Goal: Transaction & Acquisition: Download file/media

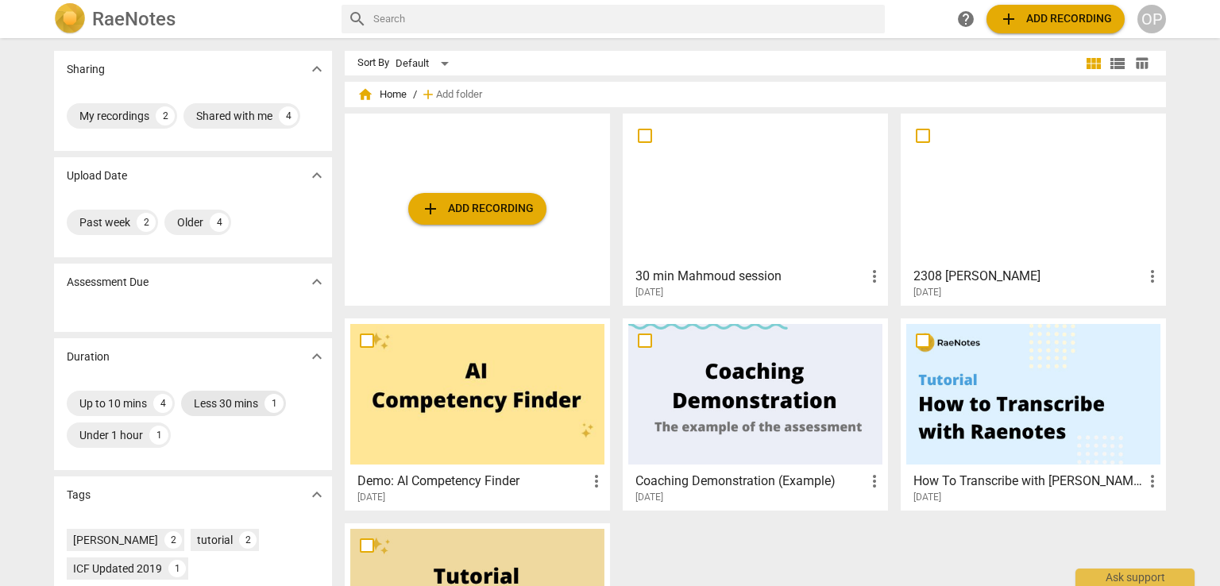
click at [210, 398] on div "Less 30 mins" at bounding box center [226, 403] width 64 height 16
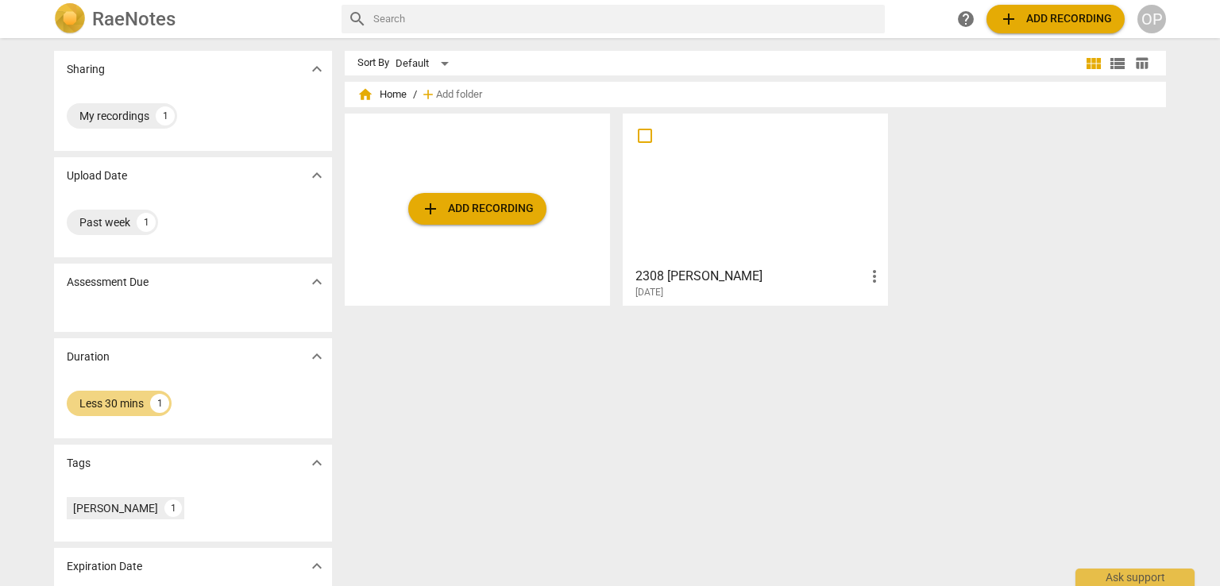
click at [833, 277] on h3 "2308 [PERSON_NAME]" at bounding box center [749, 276] width 229 height 19
click at [833, 0] on html "RaeNotes search help add Add recording OP Sharing expand_more My recordings 1 U…" at bounding box center [610, 0] width 1220 height 0
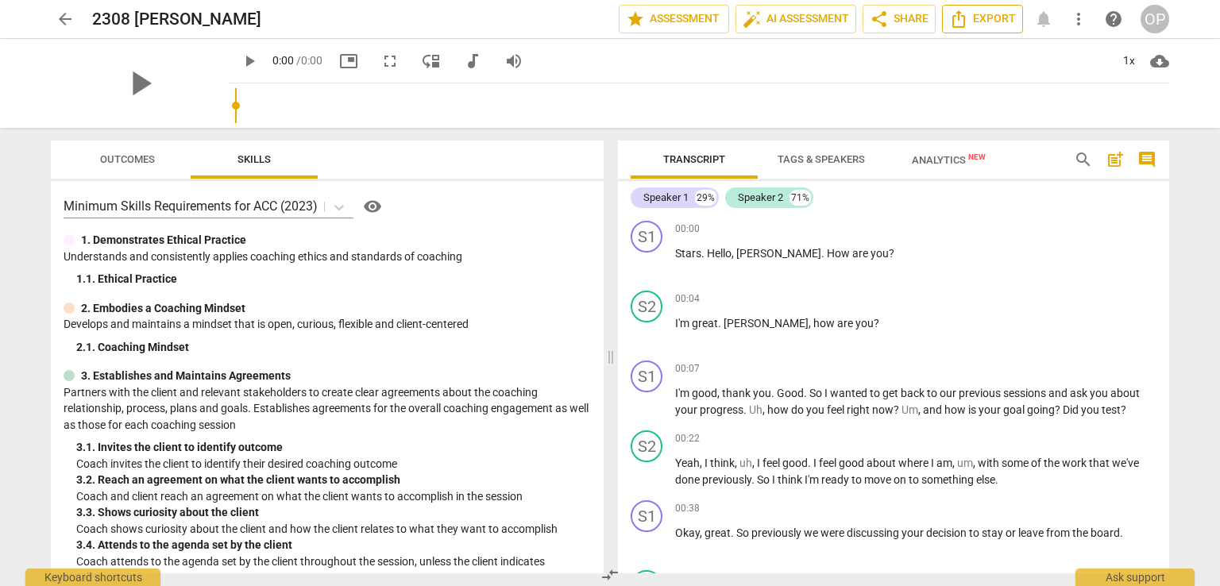
click at [993, 26] on span "Export" at bounding box center [982, 19] width 67 height 19
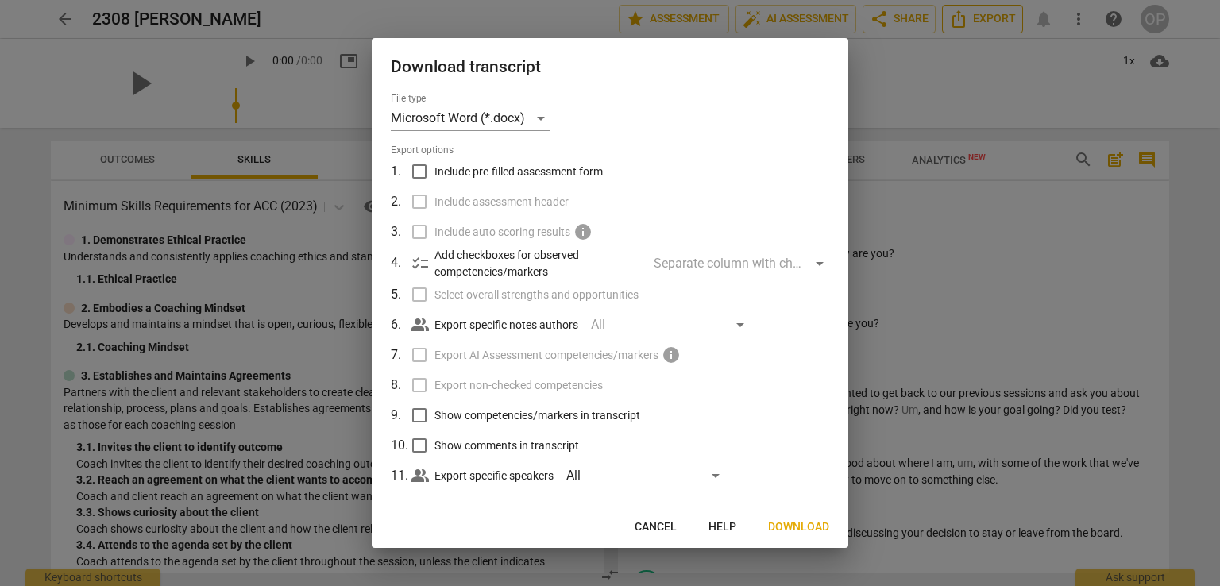
click at [993, 26] on div at bounding box center [610, 293] width 1220 height 586
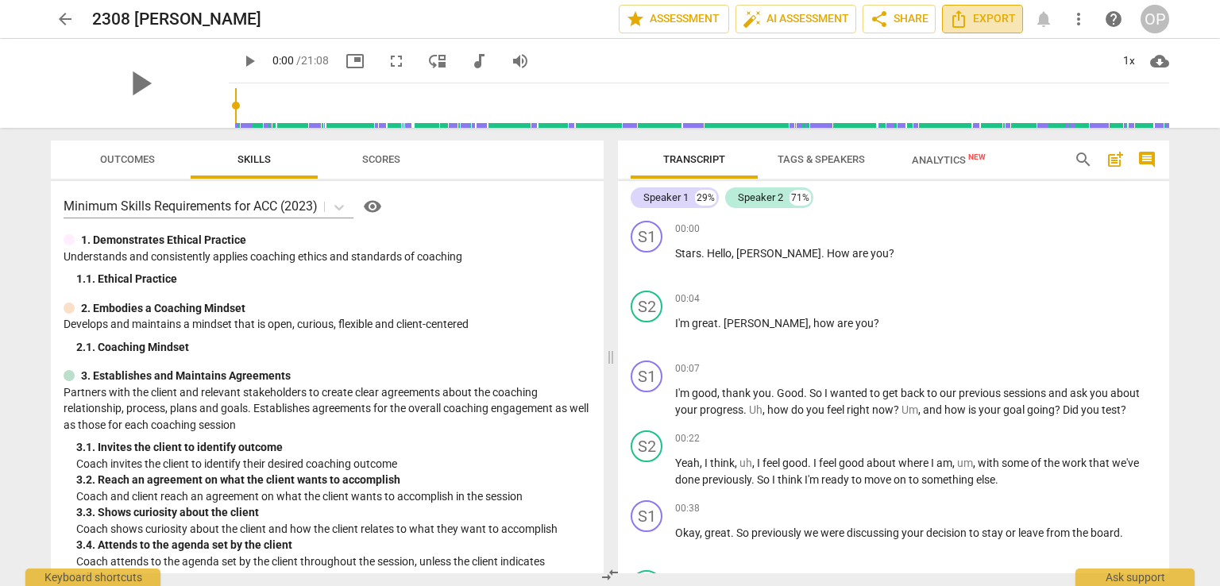
click at [987, 13] on span "Export" at bounding box center [982, 19] width 67 height 19
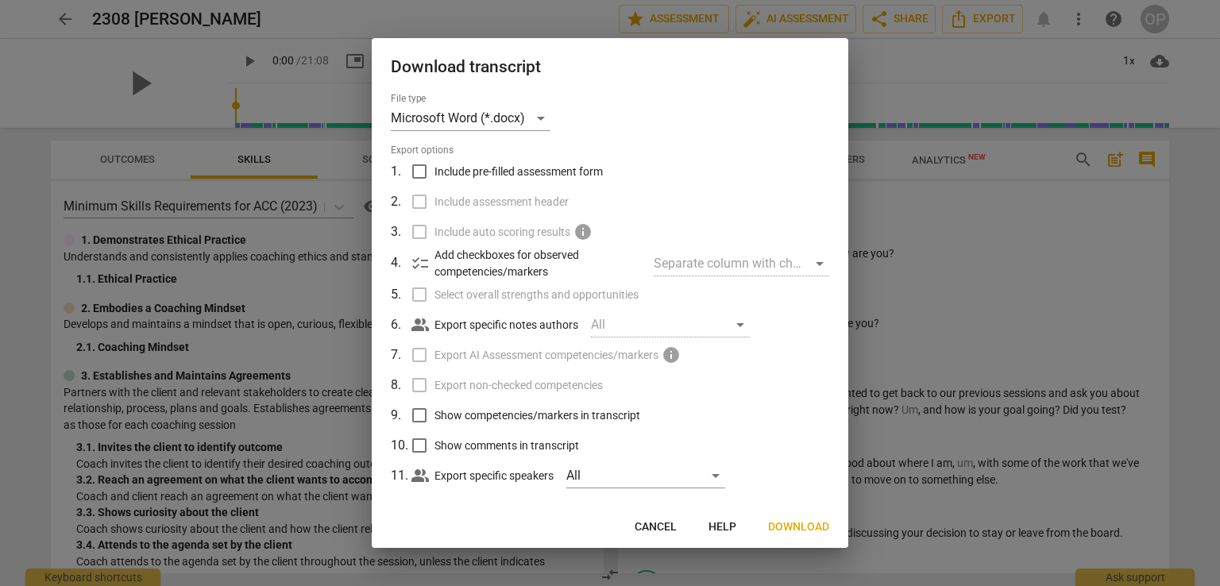
click at [782, 527] on span "Download" at bounding box center [798, 527] width 61 height 16
